Goal: Navigation & Orientation: Find specific page/section

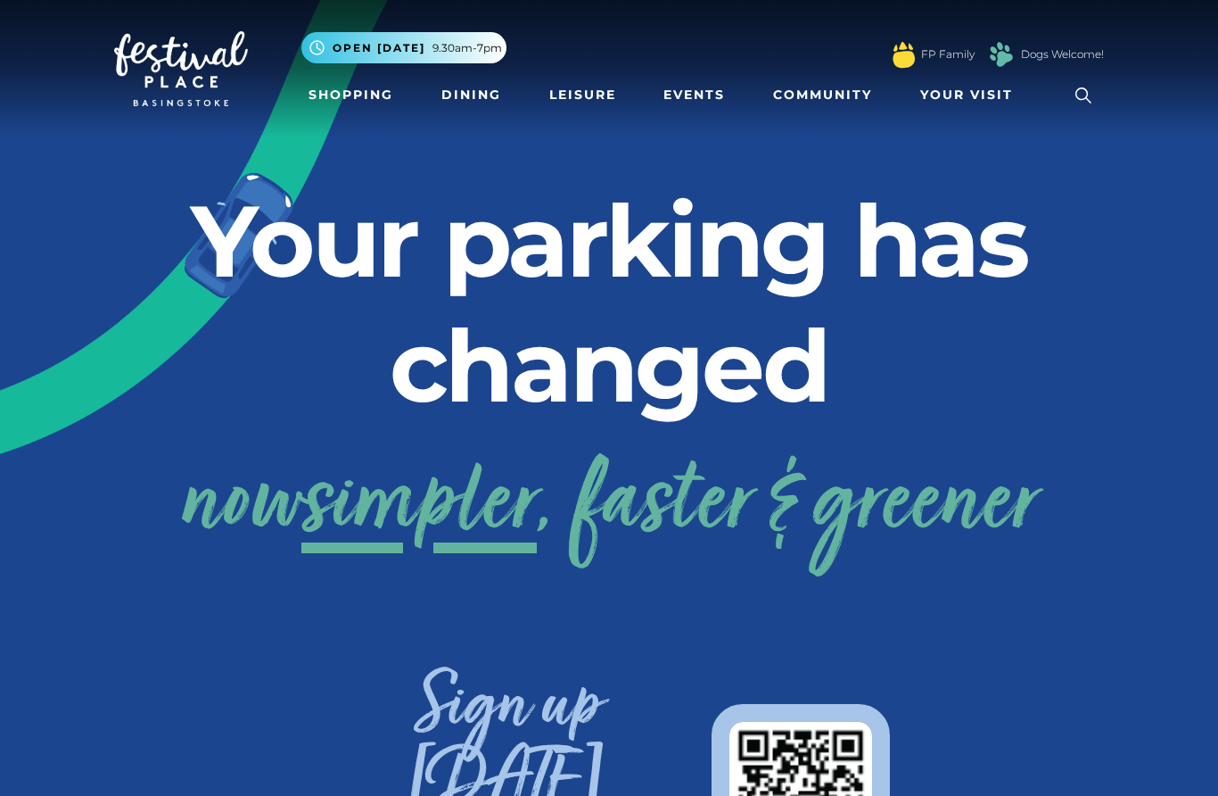
click at [465, 92] on link "Dining" at bounding box center [471, 94] width 74 height 33
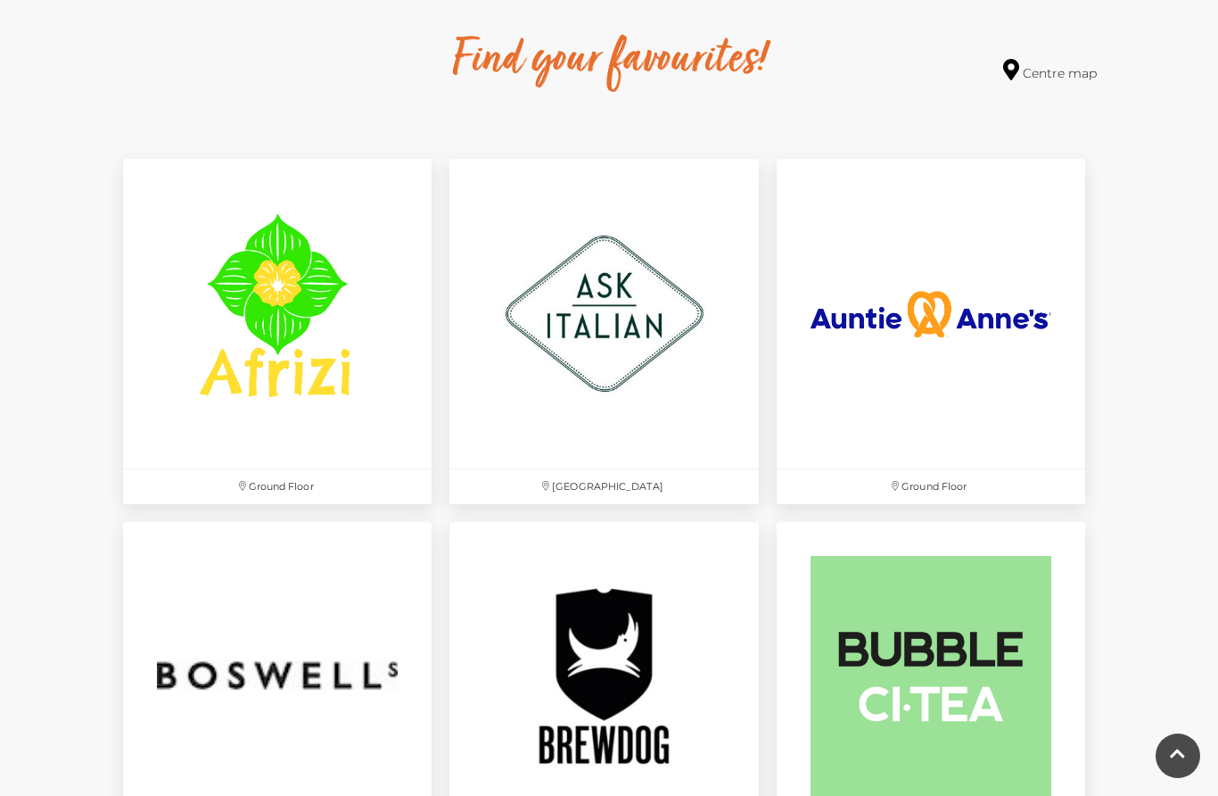
scroll to position [1017, 0]
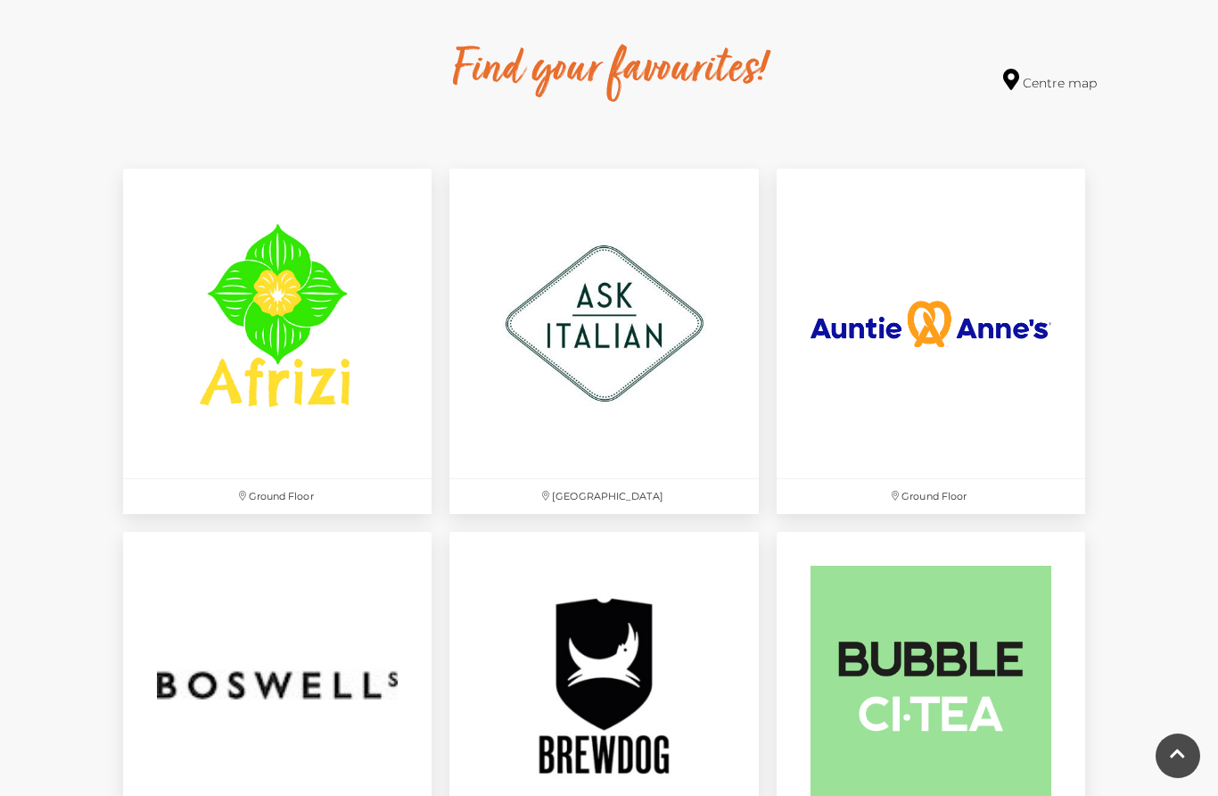
click at [860, 460] on img at bounding box center [931, 323] width 309 height 309
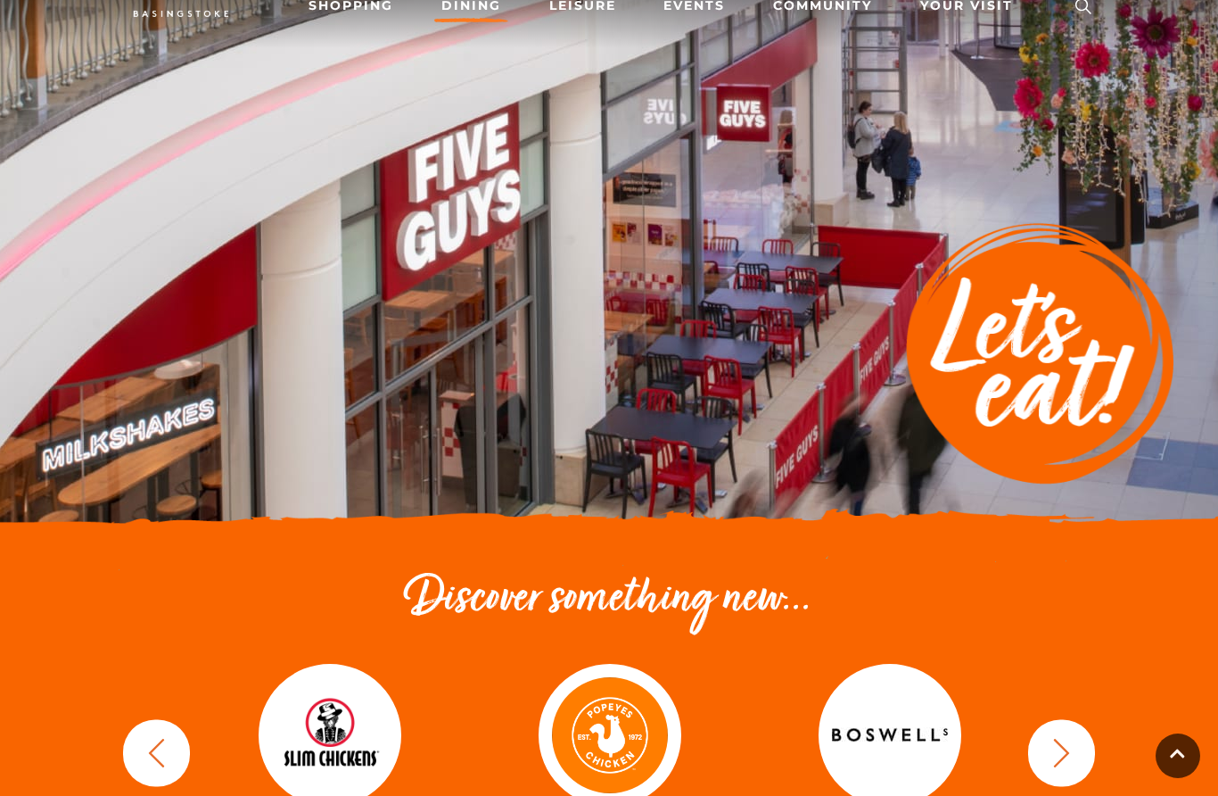
scroll to position [0, 0]
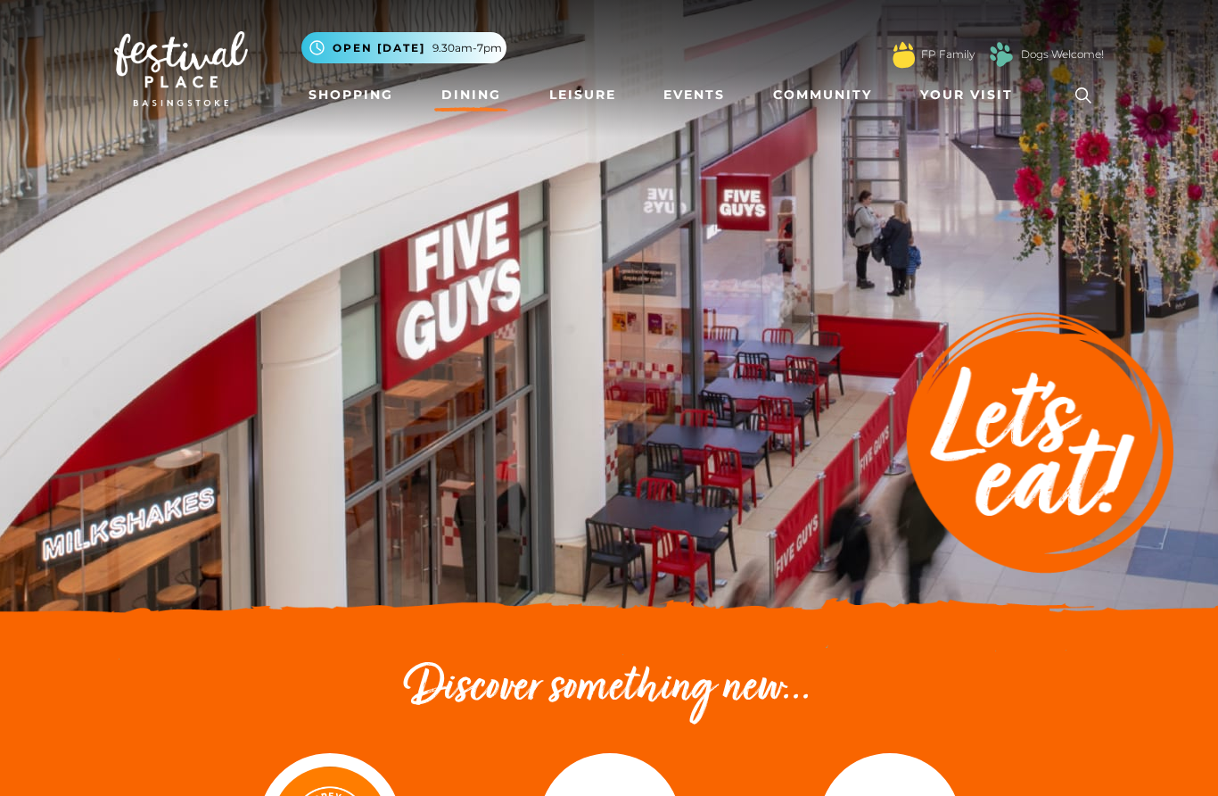
click at [339, 90] on link "Shopping" at bounding box center [350, 94] width 99 height 33
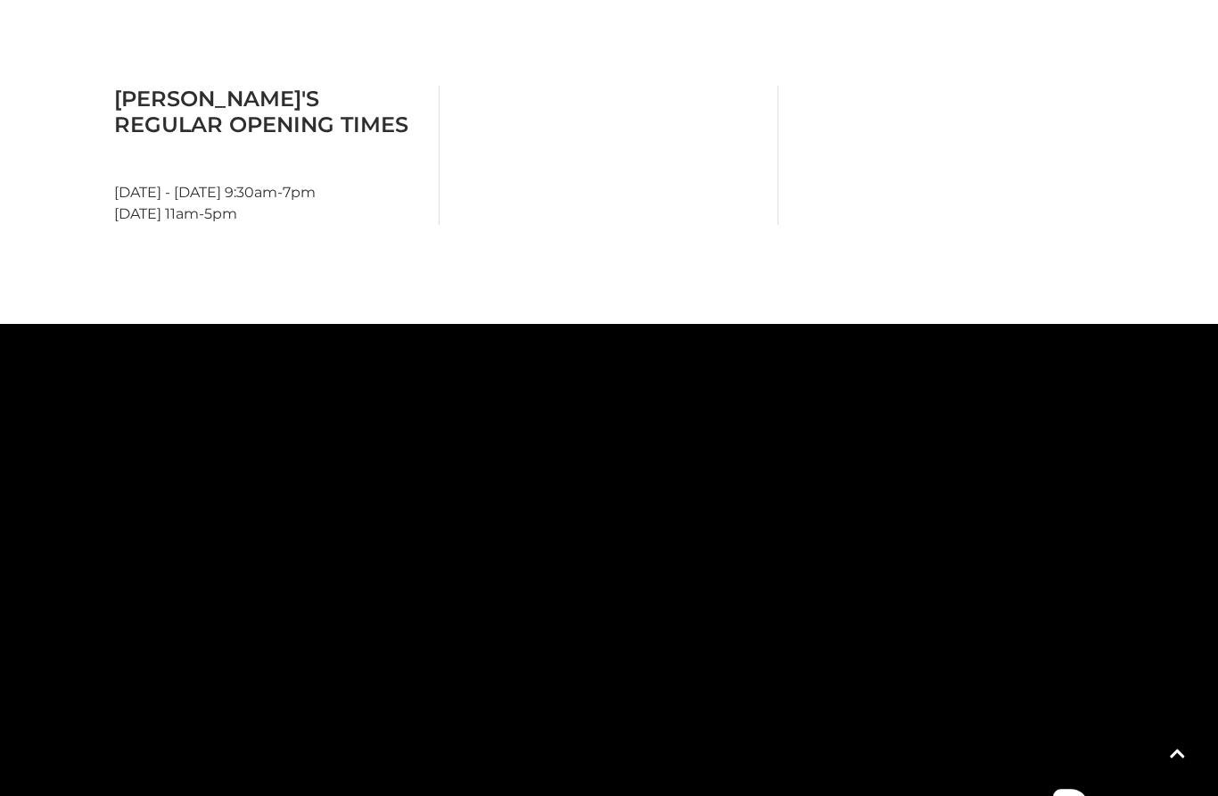
scroll to position [872, 0]
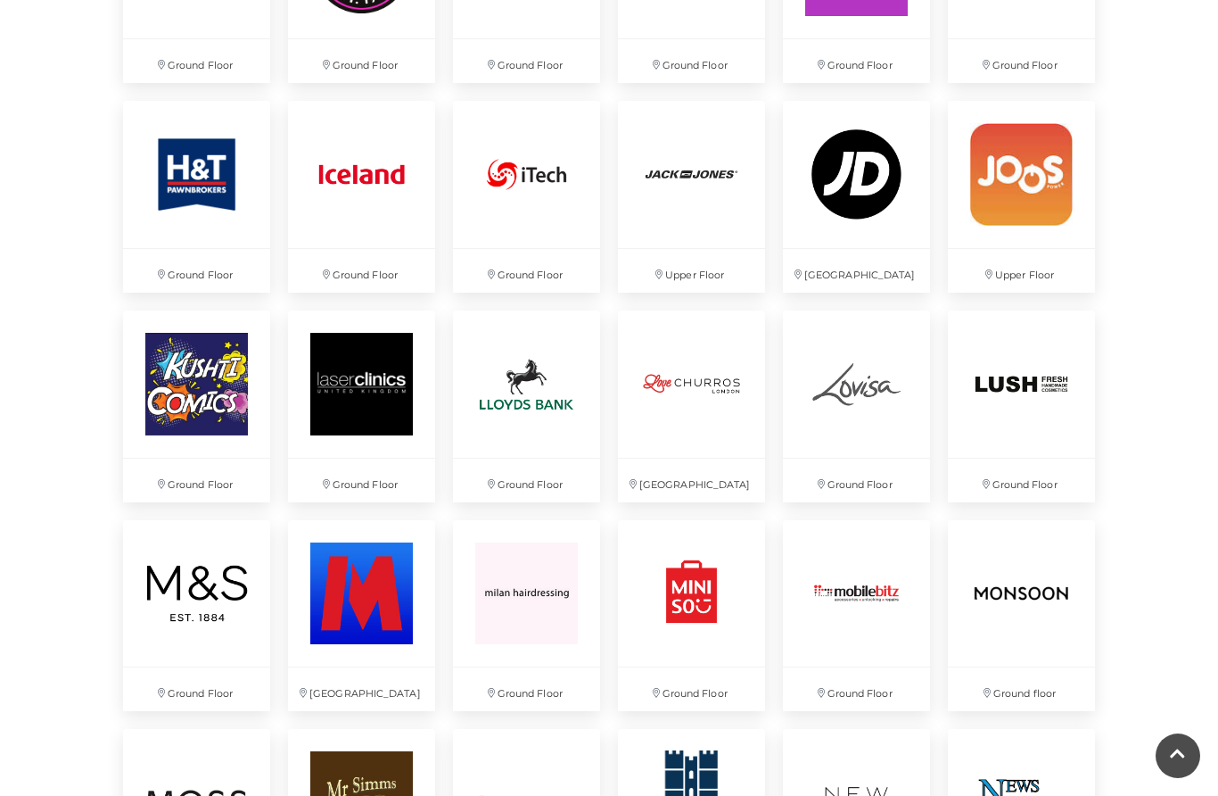
scroll to position [2697, 0]
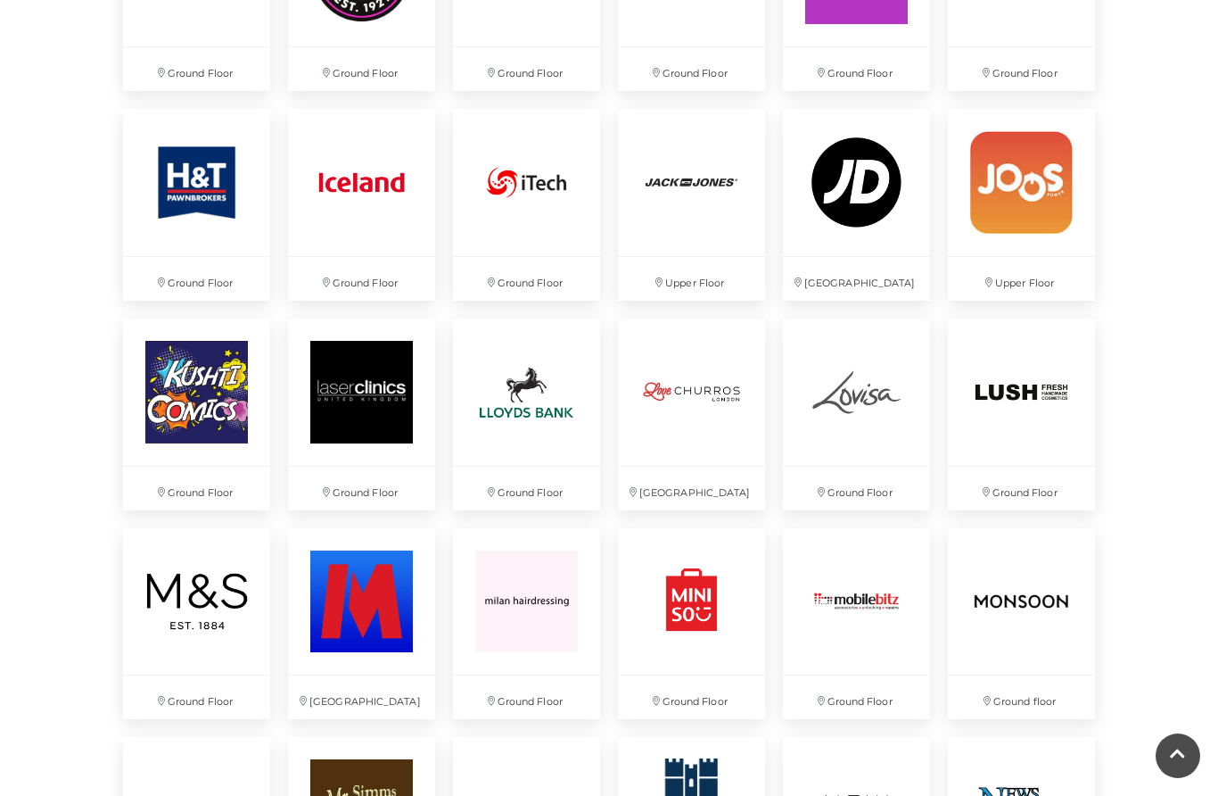
click at [732, 623] on img at bounding box center [691, 601] width 147 height 147
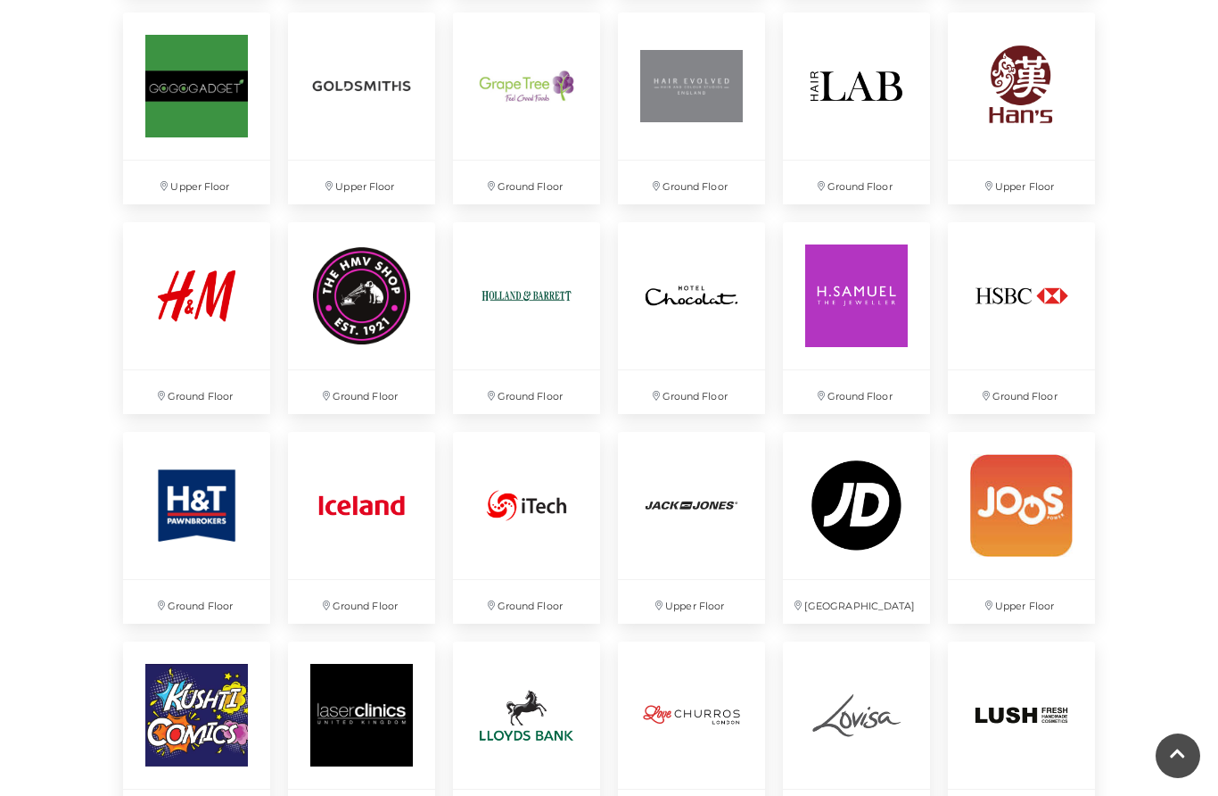
scroll to position [2363, 0]
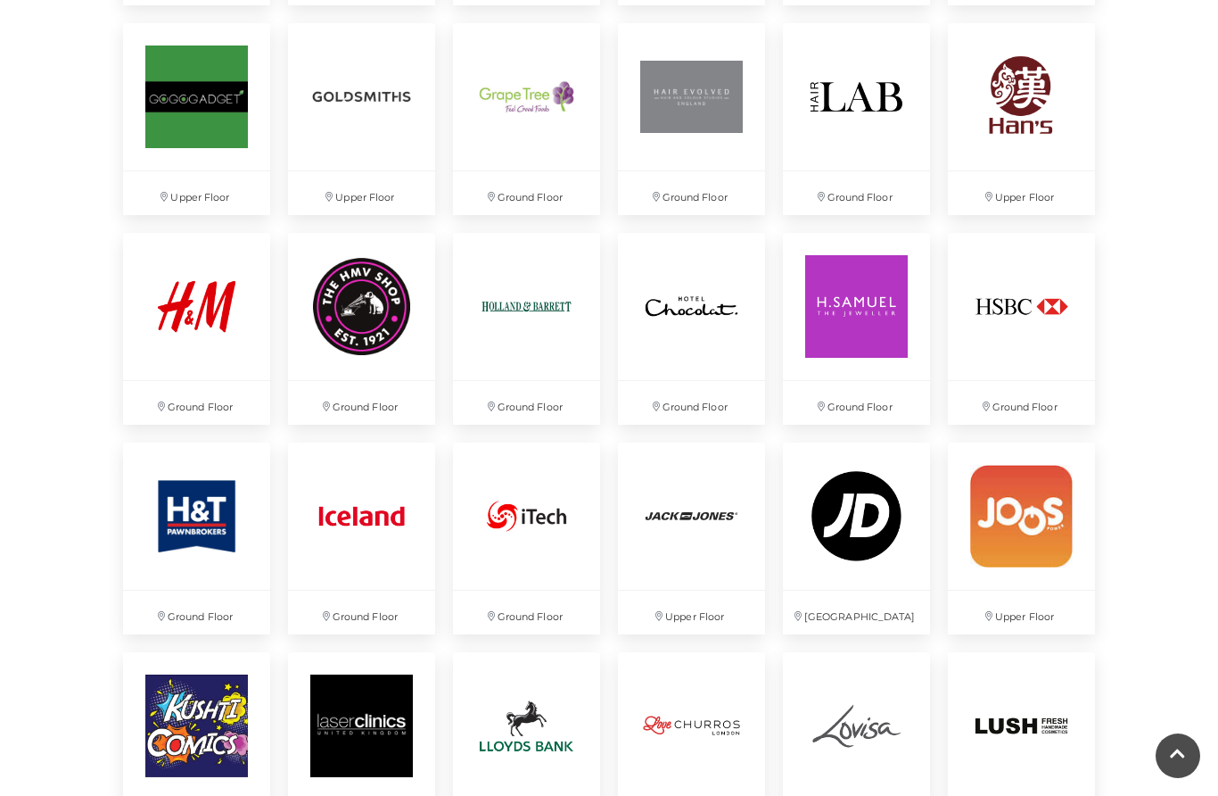
click at [527, 521] on img at bounding box center [526, 515] width 147 height 147
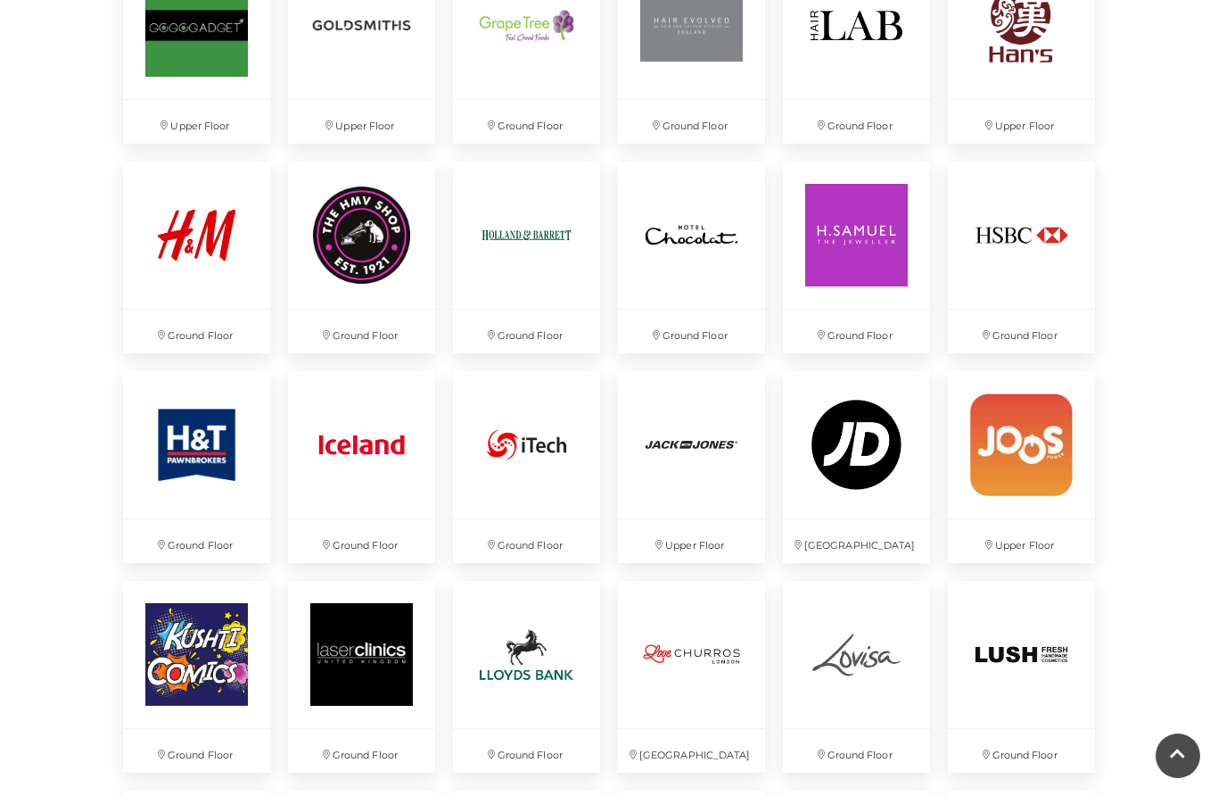
click at [193, 630] on img at bounding box center [196, 654] width 147 height 147
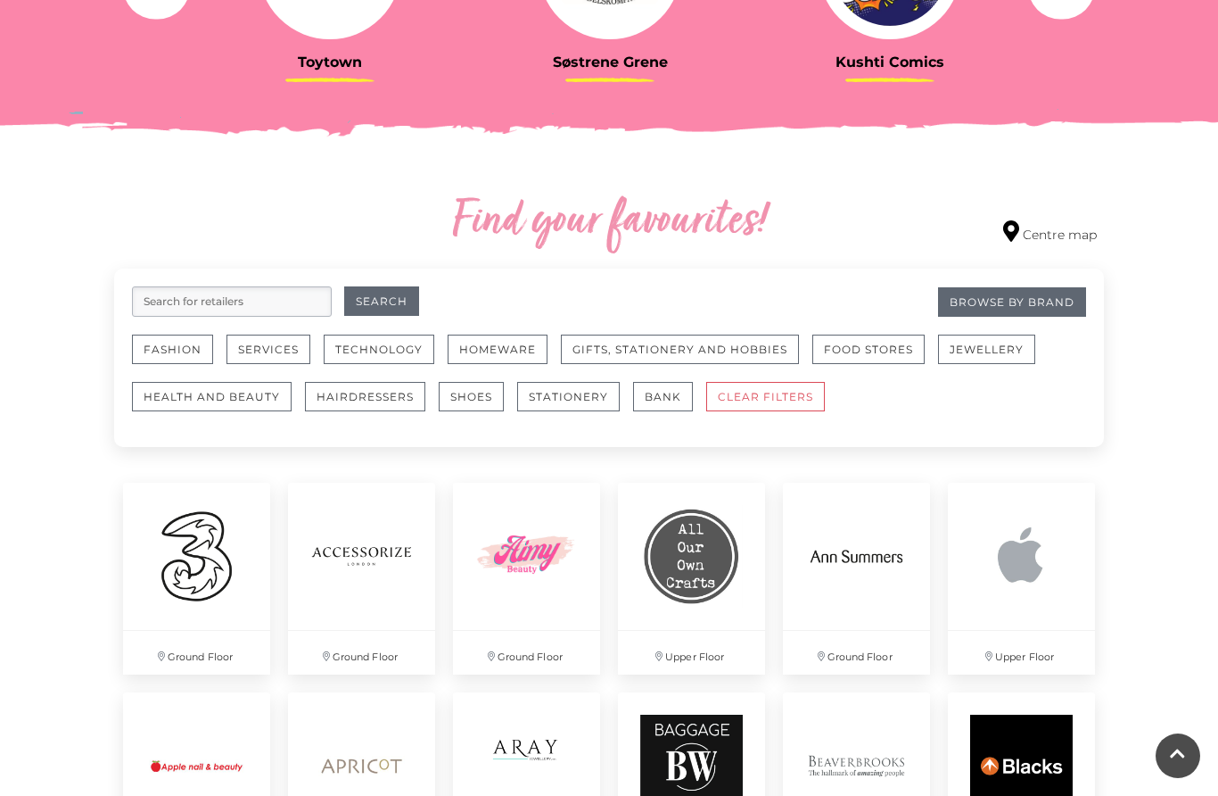
scroll to position [845, 0]
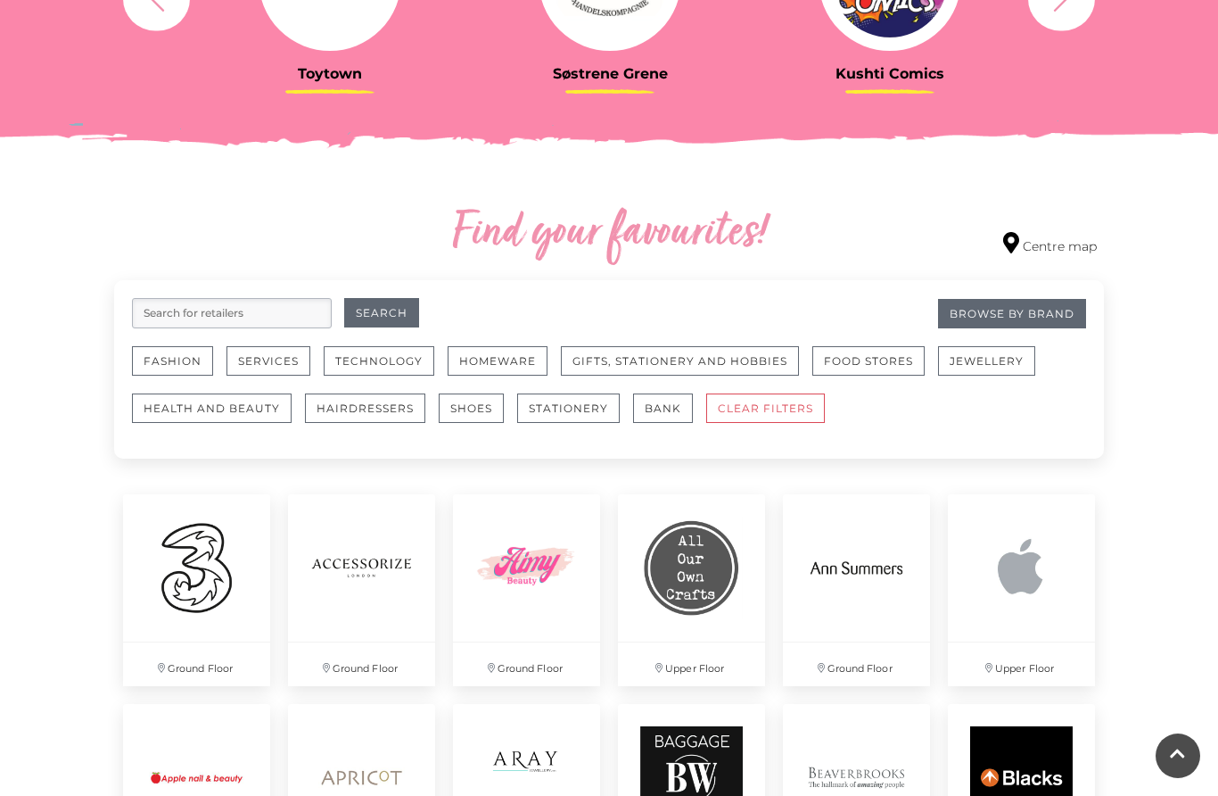
click at [990, 580] on img at bounding box center [1021, 567] width 147 height 147
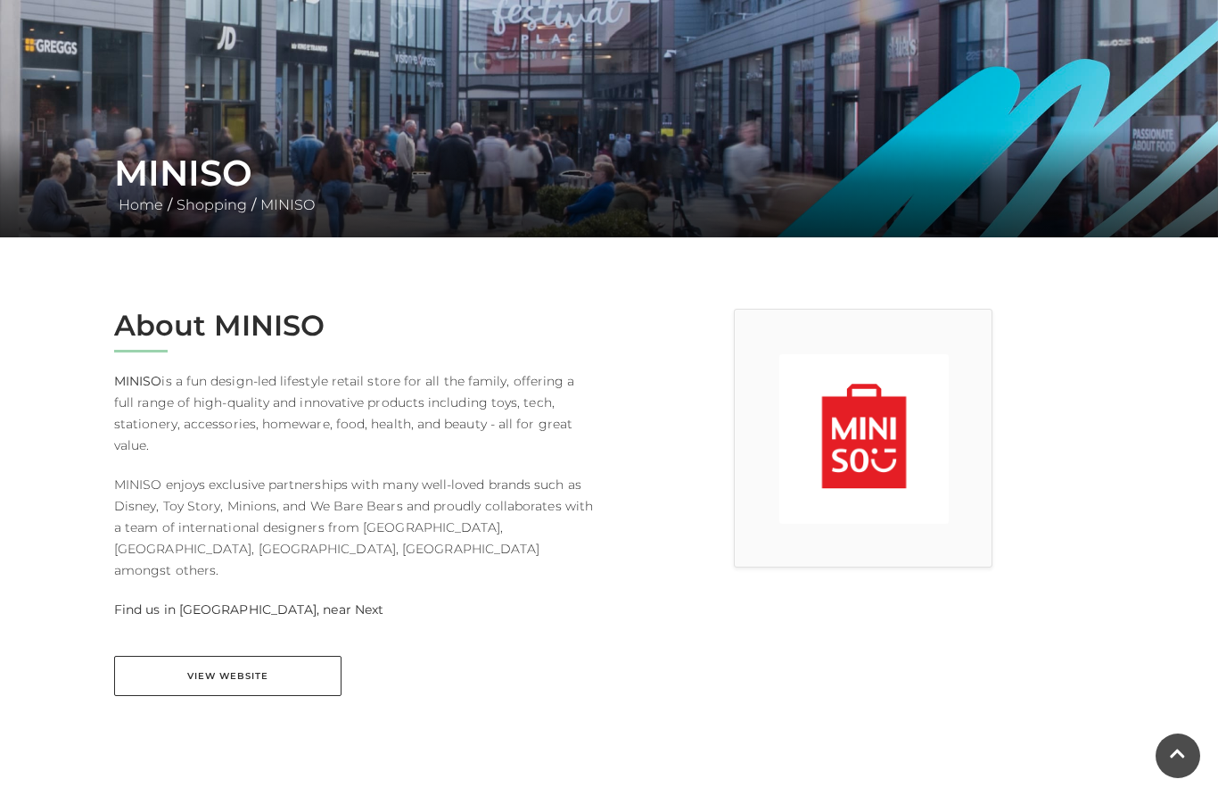
scroll to position [208, 0]
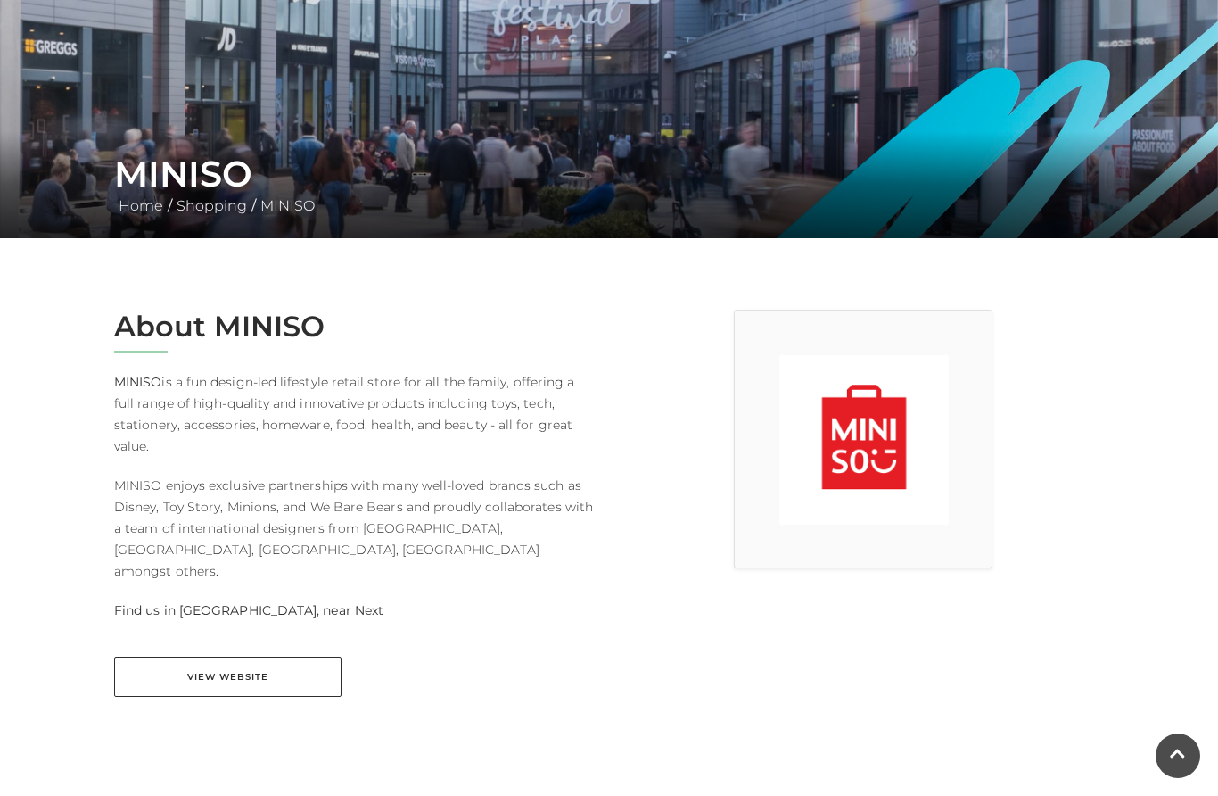
click at [247, 656] on link "View Website" at bounding box center [227, 676] width 227 height 40
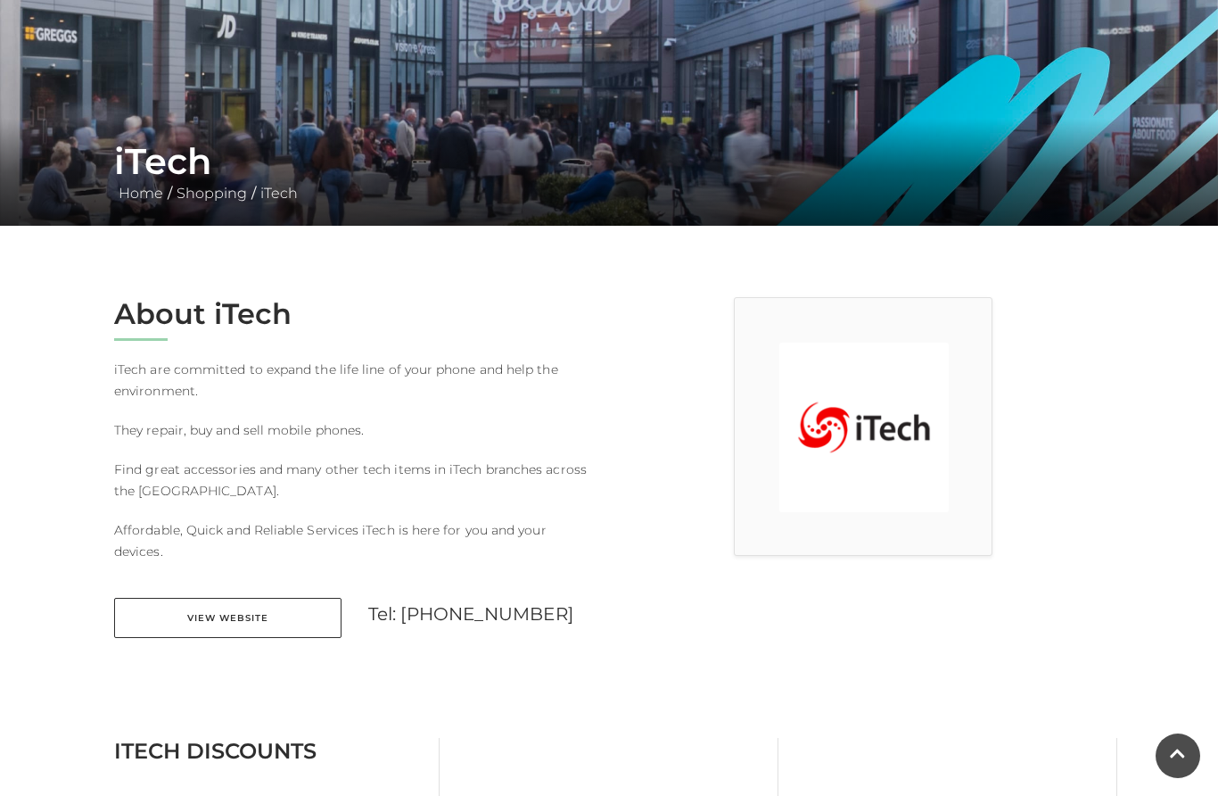
scroll to position [221, 0]
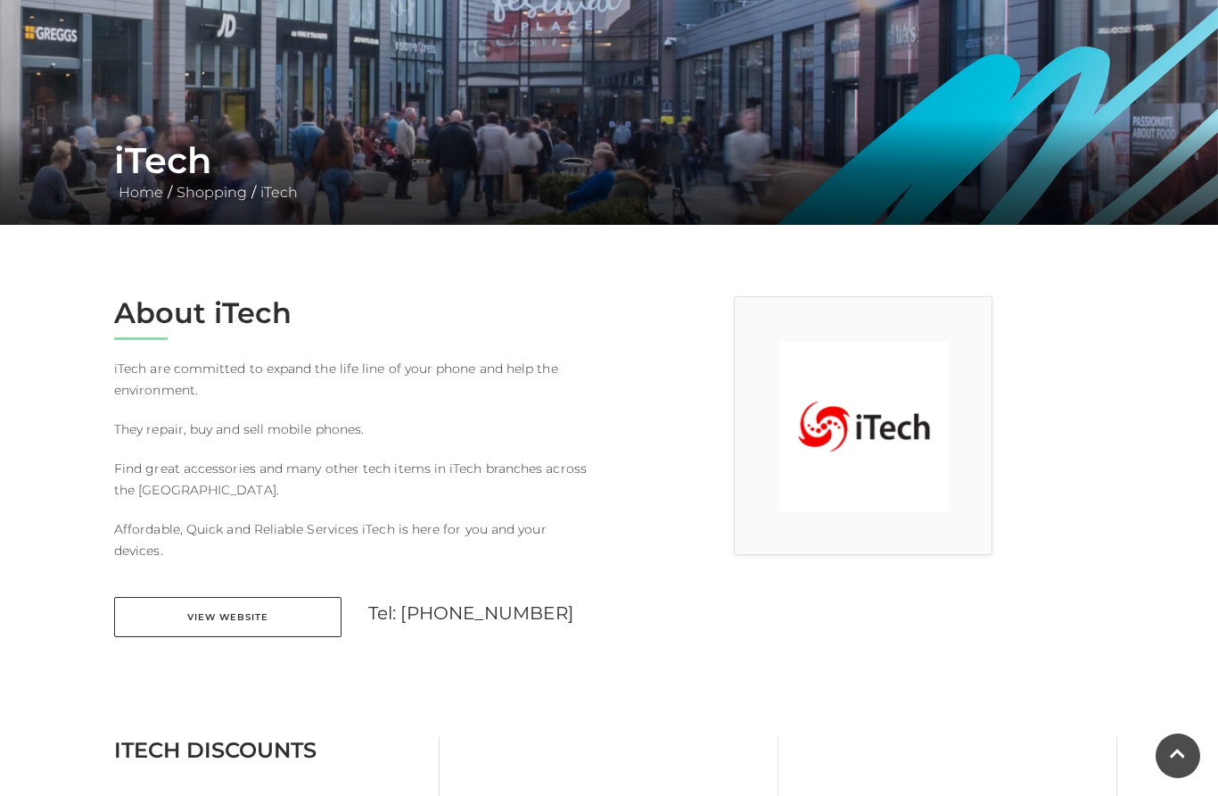
click at [282, 598] on link "View Website" at bounding box center [227, 617] width 227 height 40
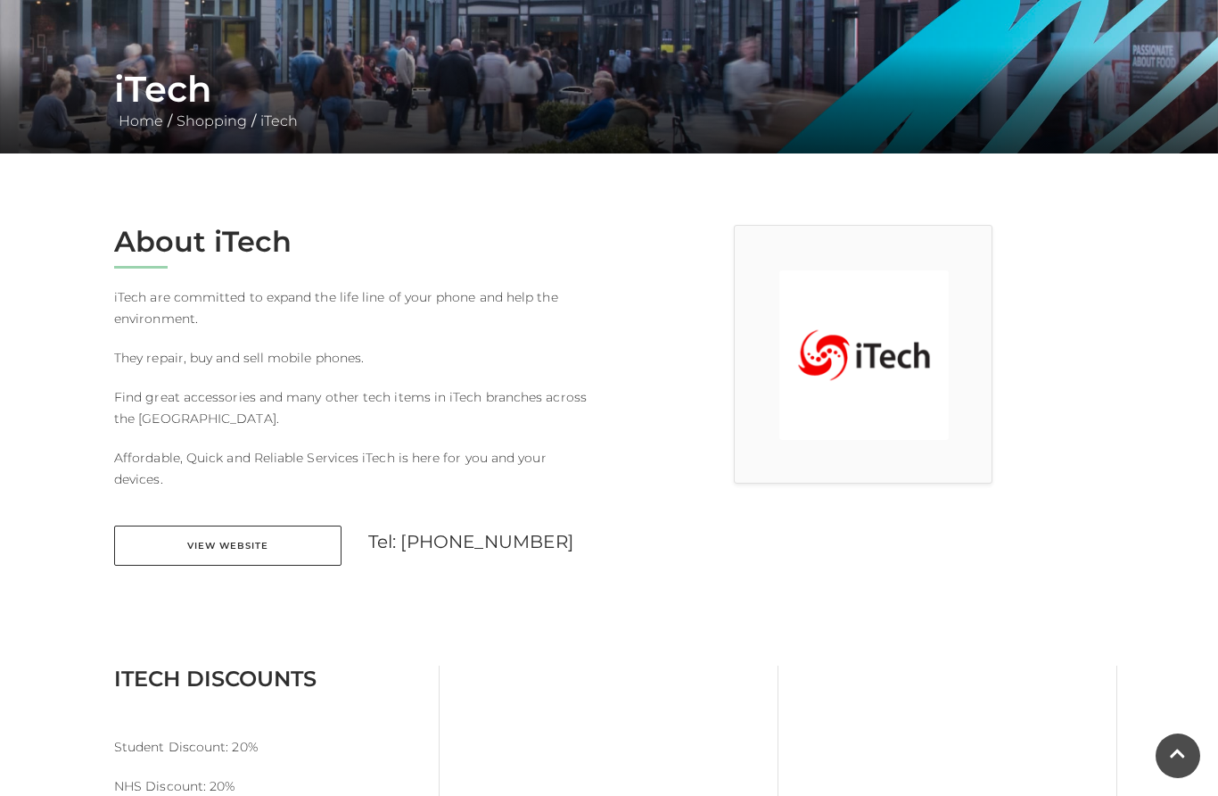
click at [12, 362] on main "iTech Home / Shopping / iTech About iTech iTech are committed to expand the lif…" at bounding box center [609, 622] width 1218 height 1830
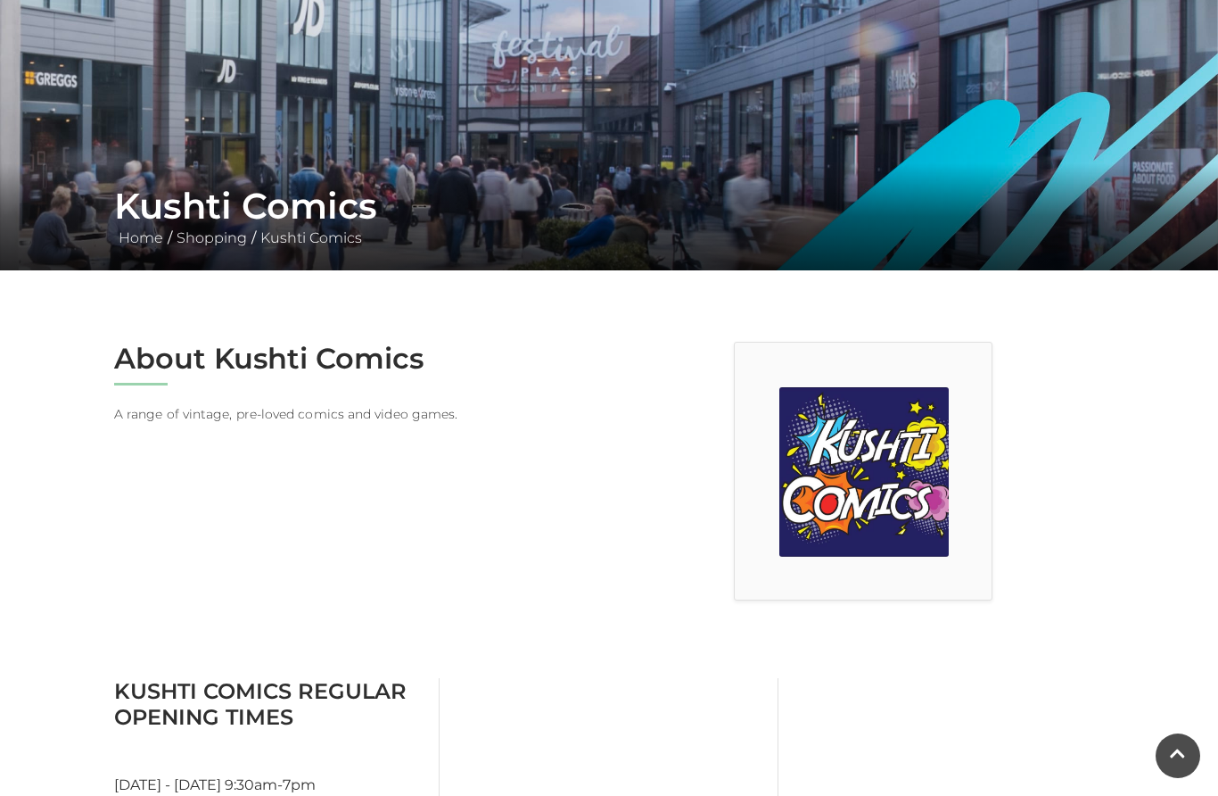
scroll to position [234, 0]
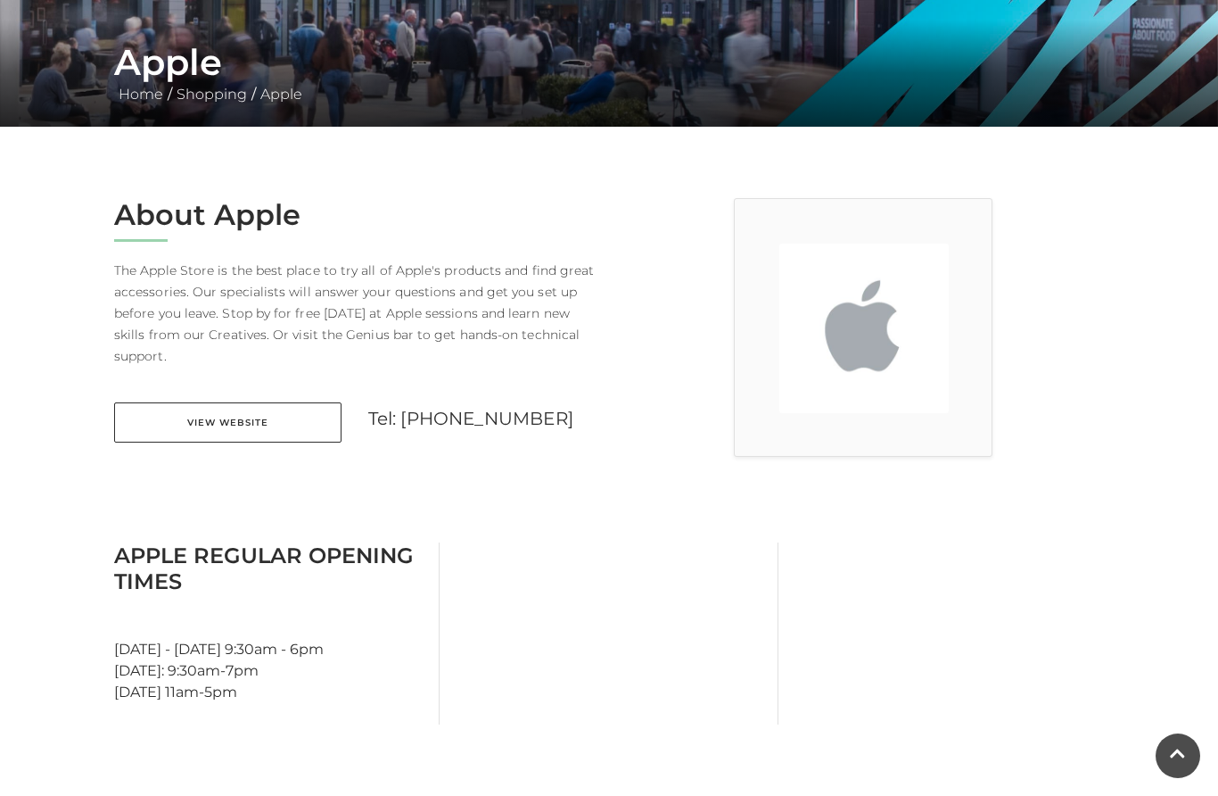
scroll to position [318, 0]
